Goal: Check status: Check status

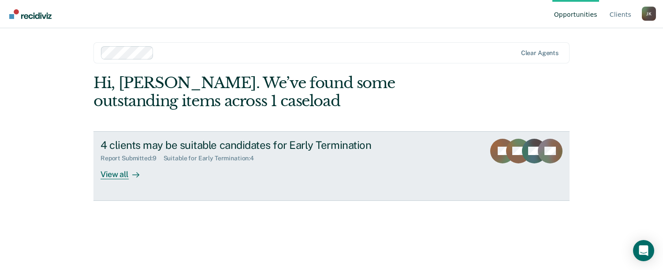
click at [120, 173] on div "View all" at bounding box center [125, 170] width 49 height 17
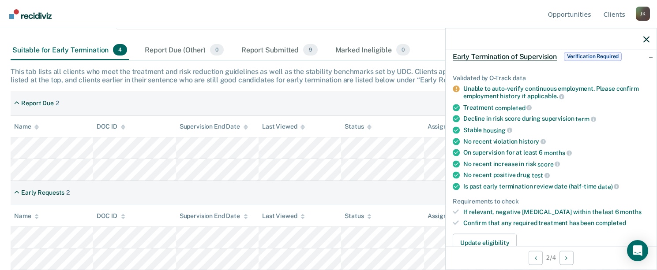
scroll to position [132, 0]
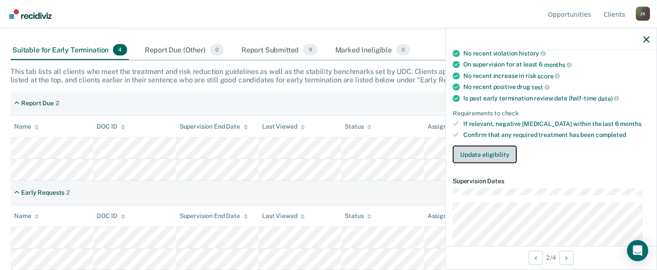
click at [490, 156] on button "Update eligibility" at bounding box center [485, 155] width 64 height 18
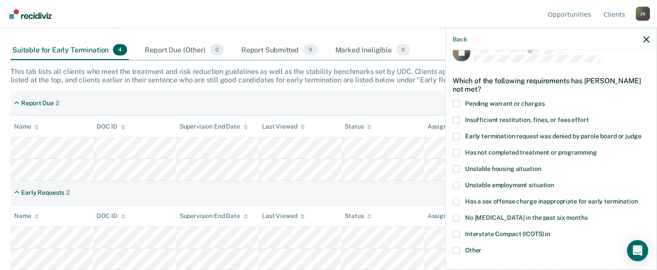
scroll to position [0, 0]
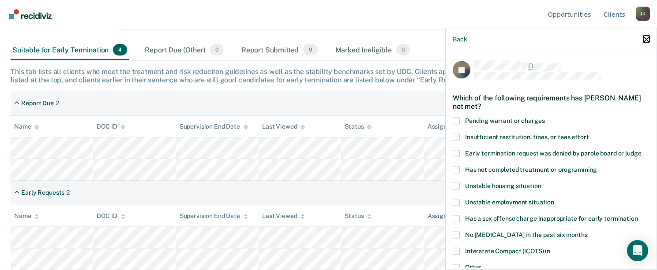
click at [646, 37] on icon "button" at bounding box center [646, 39] width 6 height 6
